Goal: Find specific page/section: Find specific page/section

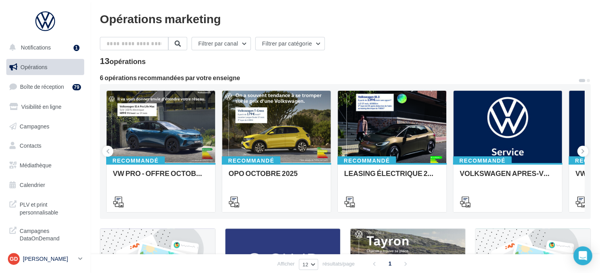
click at [47, 257] on p "[PERSON_NAME]" at bounding box center [49, 259] width 52 height 8
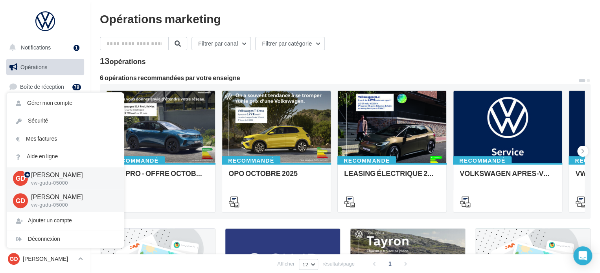
click at [414, 39] on div "Filtrer par canal Filtrer par catégorie" at bounding box center [345, 45] width 490 height 17
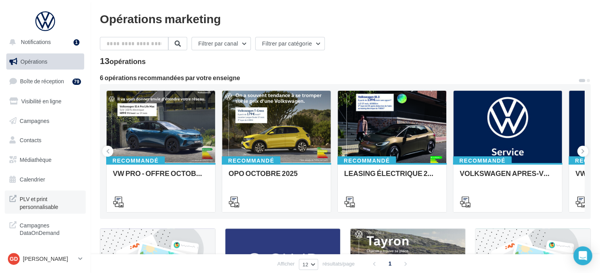
scroll to position [7, 0]
click at [44, 198] on span "PLV et print personnalisable" at bounding box center [50, 201] width 61 height 17
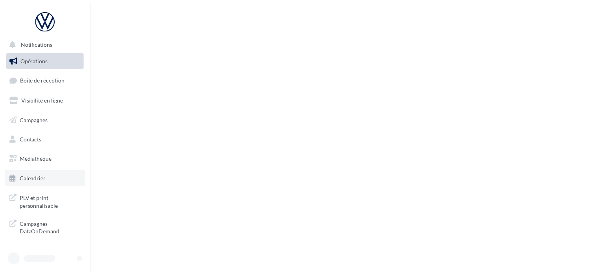
scroll to position [0, 0]
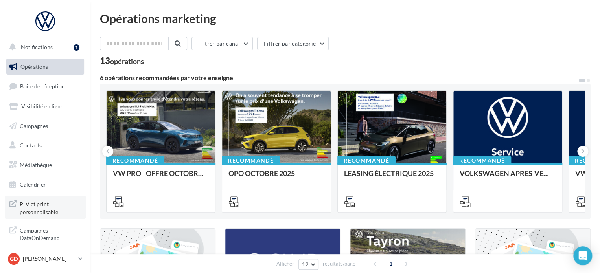
click at [43, 207] on span "PLV et print personnalisable" at bounding box center [50, 207] width 61 height 17
